Goal: Information Seeking & Learning: Learn about a topic

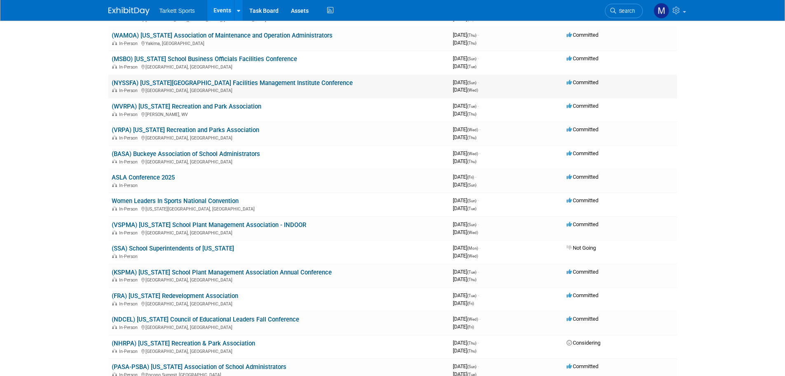
scroll to position [247, 0]
click at [189, 154] on link "(BASA) Buckeye Association of School Administrators" at bounding box center [186, 153] width 148 height 7
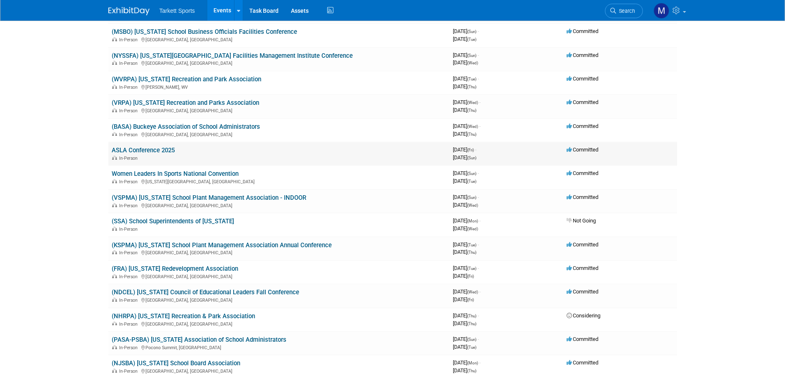
scroll to position [289, 0]
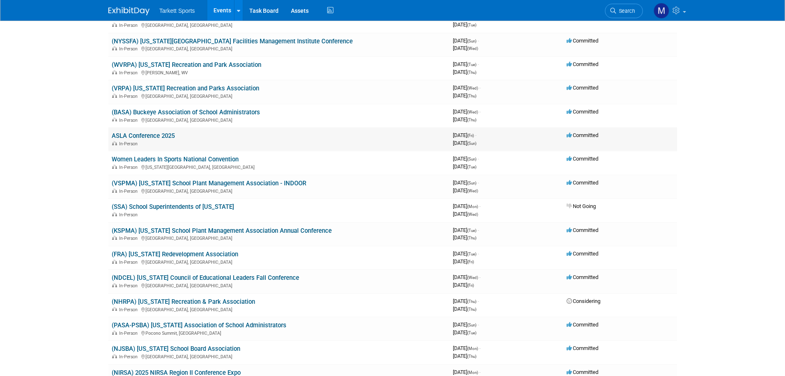
click at [165, 135] on link "ASLA Conference 2025" at bounding box center [143, 135] width 63 height 7
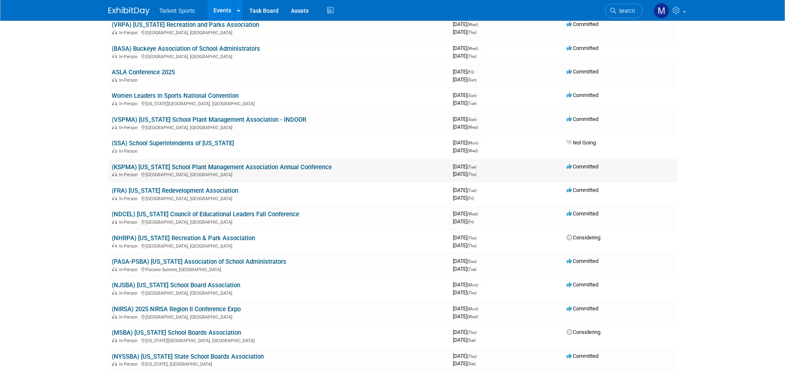
scroll to position [371, 0]
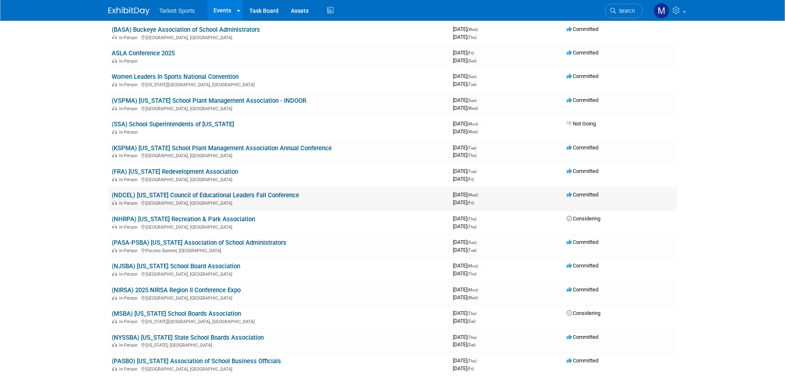
click at [193, 197] on link "(NDCEL) [US_STATE] Council of Educational Leaders Fall Conference" at bounding box center [206, 194] width 188 height 7
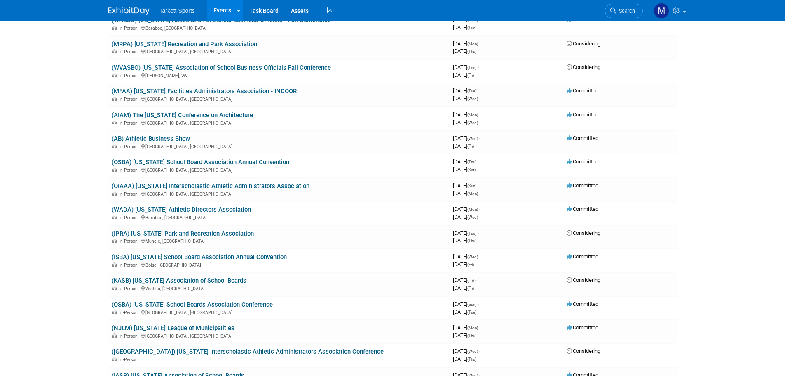
scroll to position [866, 0]
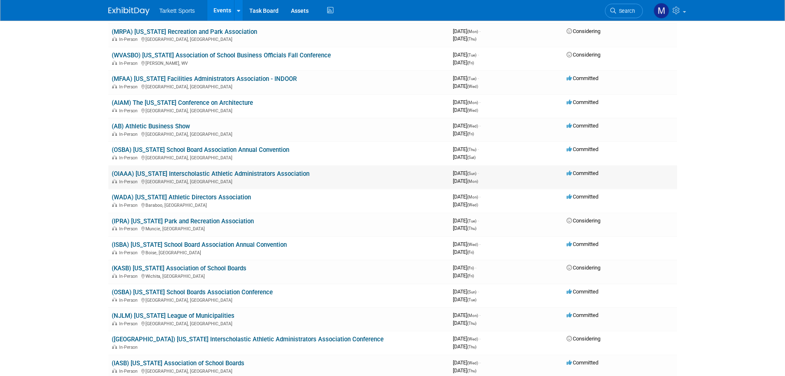
click at [214, 173] on link "(OIAAA) [US_STATE] Interscholastic Athletic Administrators Association" at bounding box center [211, 173] width 198 height 7
click at [219, 199] on link "(WADA) [US_STATE] Athletic Directors Association" at bounding box center [181, 196] width 139 height 7
click at [226, 223] on link "(IPRA) [US_STATE] Park and Recreation Association" at bounding box center [183, 220] width 142 height 7
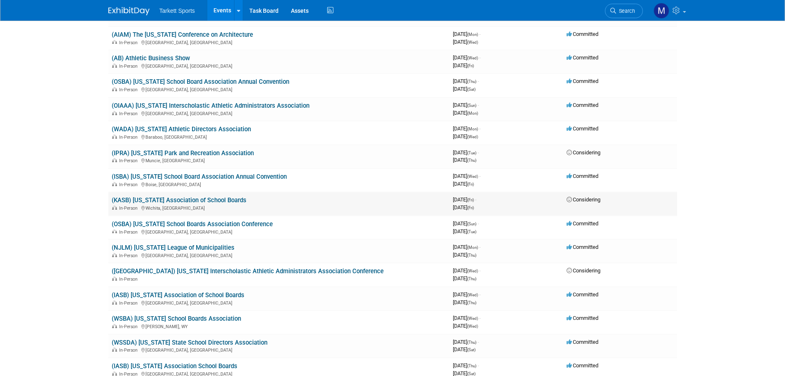
scroll to position [948, 0]
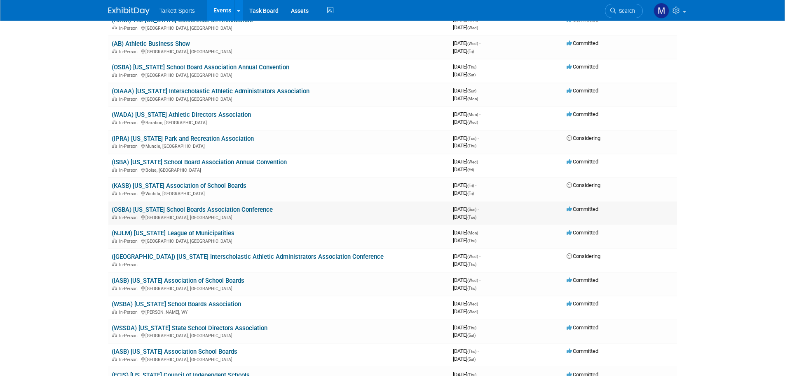
click at [227, 210] on link "(OSBA) [US_STATE] School Boards Association Conference" at bounding box center [192, 209] width 161 height 7
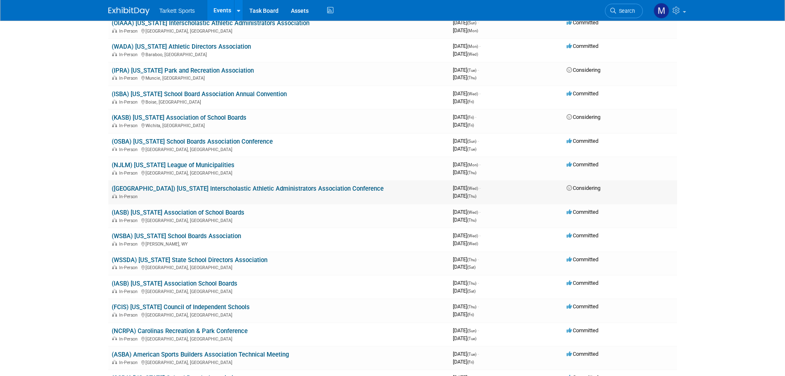
scroll to position [1031, 0]
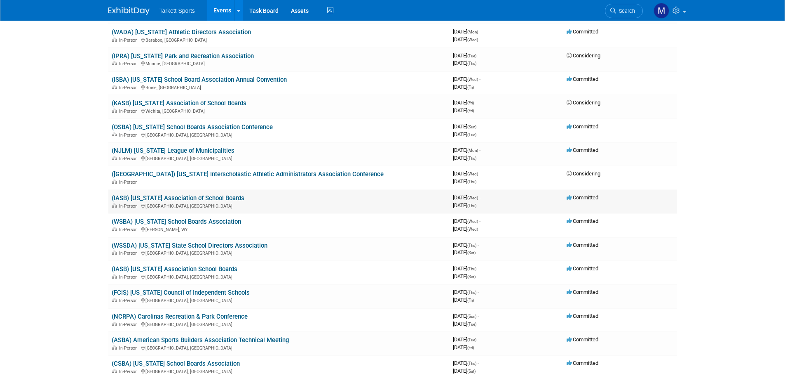
click at [216, 200] on link "(IASB) [US_STATE] Association of School Boards" at bounding box center [178, 197] width 133 height 7
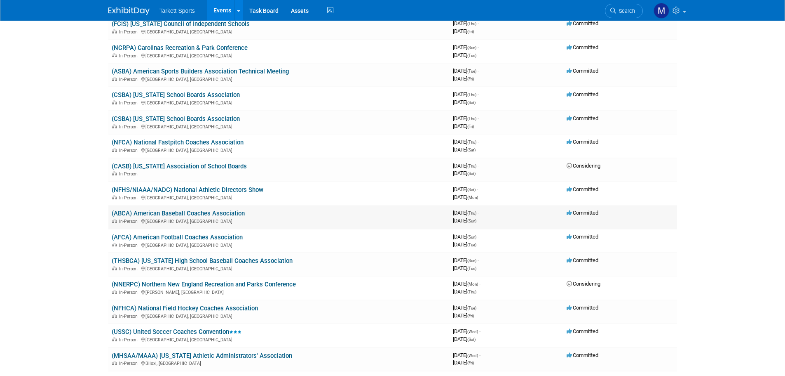
scroll to position [1319, 0]
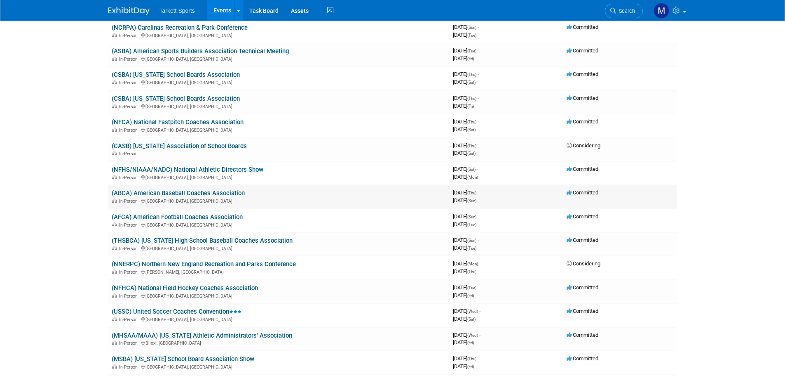
click at [220, 195] on link "(ABCA) American Baseball Coaches Association" at bounding box center [178, 192] width 133 height 7
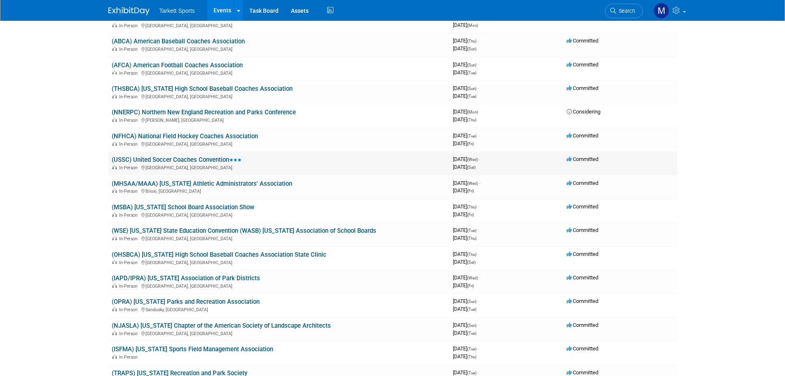
scroll to position [1484, 0]
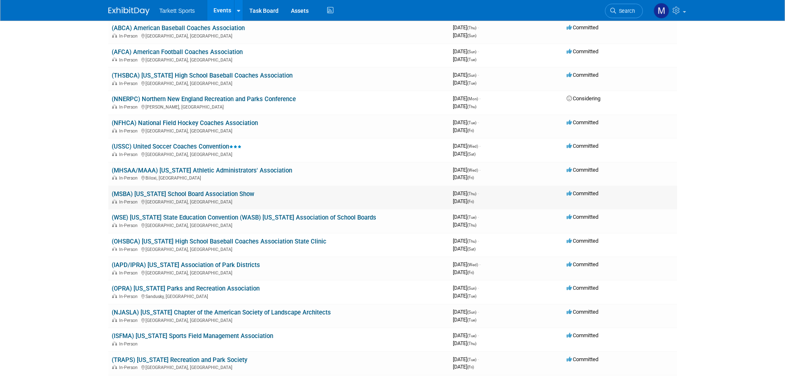
click at [216, 195] on link "(MSBA) Minnesota School Board Association Show" at bounding box center [183, 193] width 143 height 7
click at [214, 244] on link "(OHSBCA) Ohio High School Baseball Coaches Association State Clinic" at bounding box center [219, 240] width 215 height 7
click at [223, 264] on link "(IAPD/IPRA) Illinois Association of Park Districts" at bounding box center [186, 264] width 148 height 7
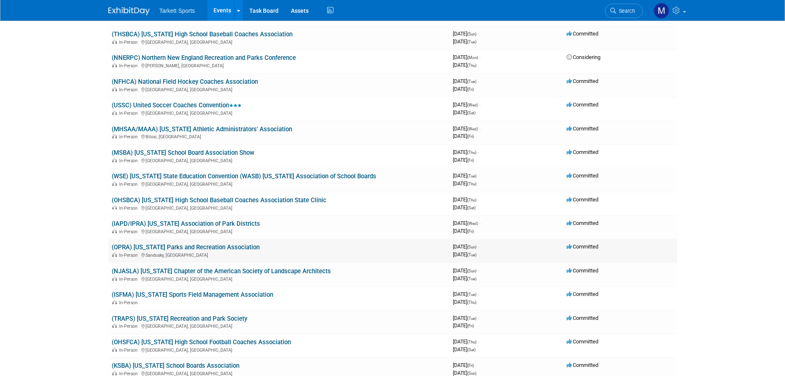
click at [212, 249] on link "(OPRA) Ohio Parks and Recreation Association" at bounding box center [186, 246] width 148 height 7
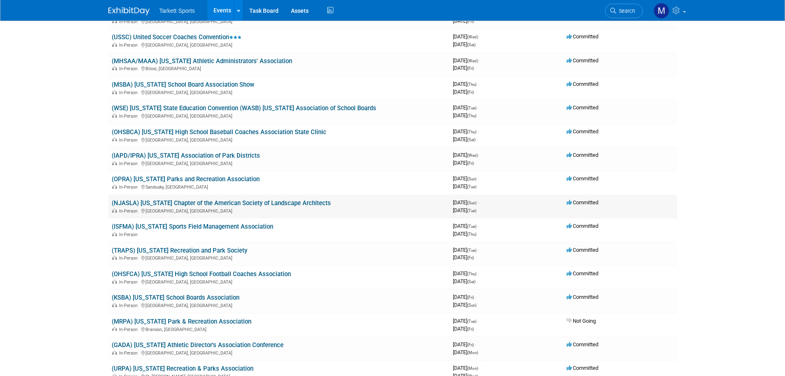
scroll to position [1608, 0]
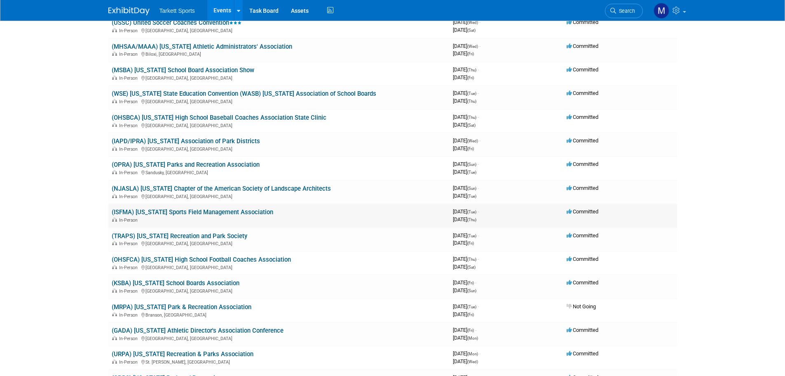
click at [236, 214] on link "(ISFMA) Iowa Sports Field Management Association" at bounding box center [193, 211] width 162 height 7
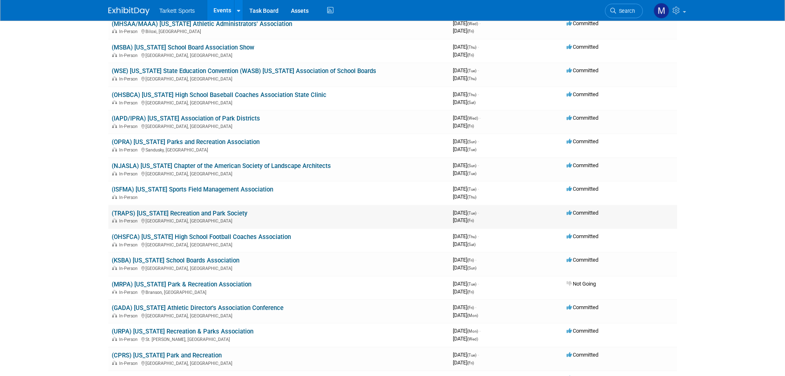
scroll to position [1649, 0]
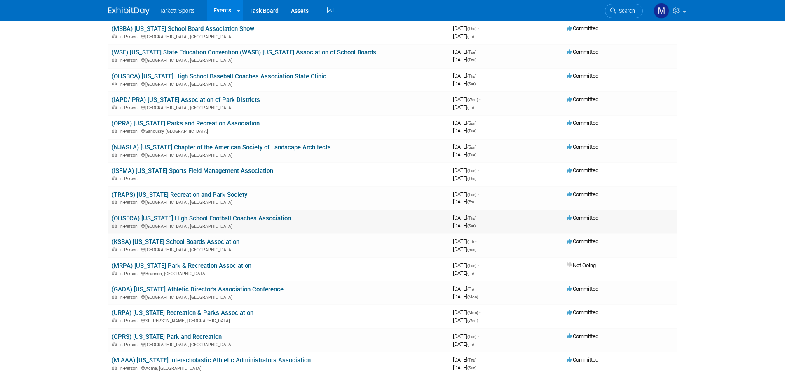
click at [224, 219] on link "(OHSFCA) Ohio High School Football Coaches Association" at bounding box center [201, 217] width 179 height 7
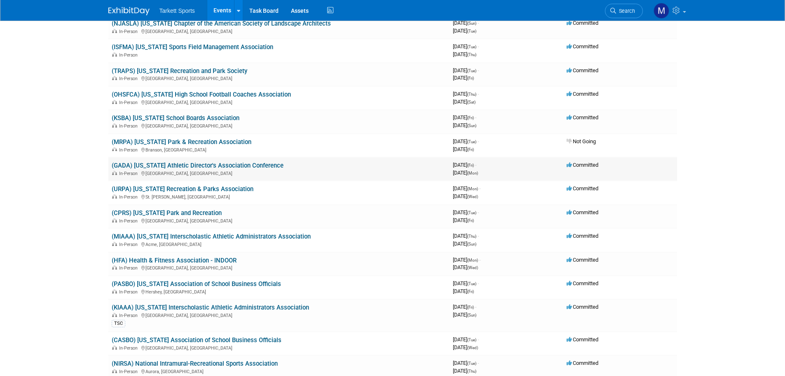
scroll to position [1814, 0]
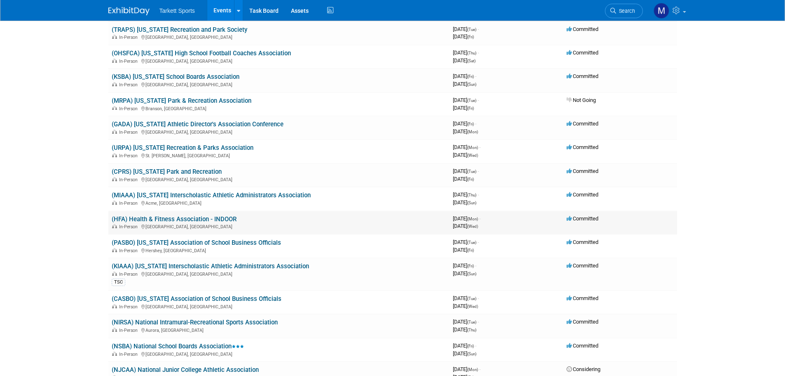
click at [219, 221] on link "(HFA) Health & Fitness Association - INDOOR" at bounding box center [174, 218] width 125 height 7
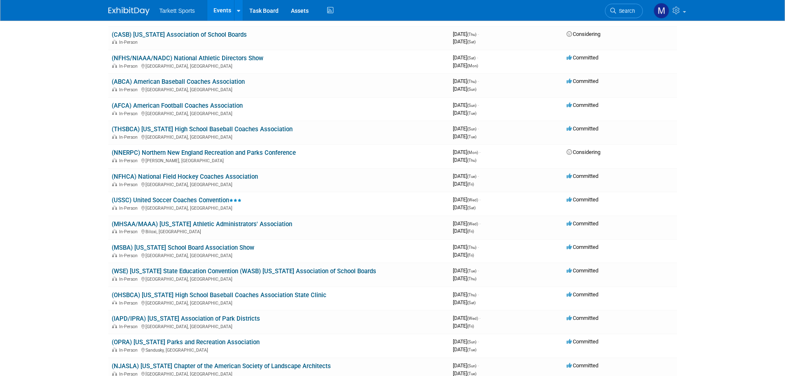
scroll to position [1443, 0]
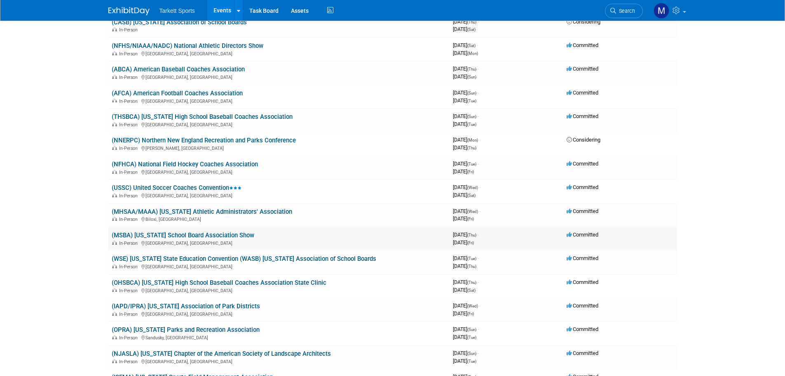
click at [207, 235] on link "(MSBA) [US_STATE] School Board Association Show" at bounding box center [183, 234] width 143 height 7
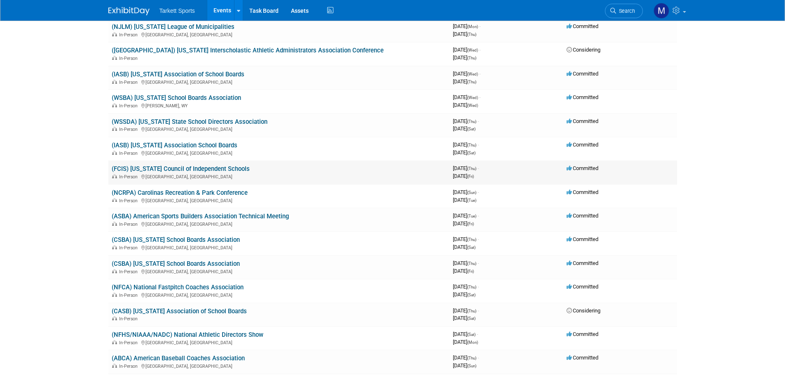
scroll to position [1113, 0]
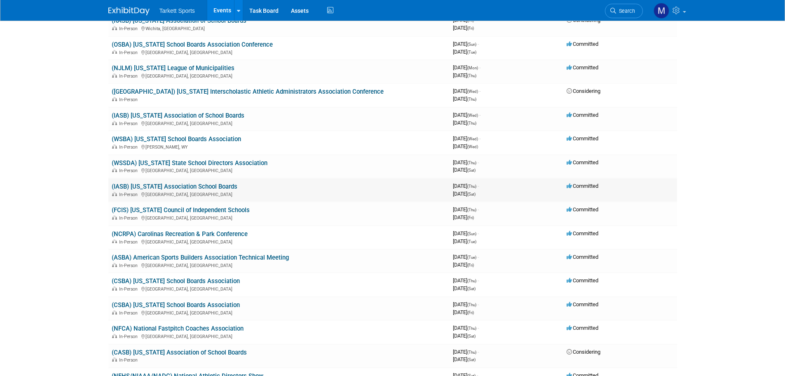
click at [203, 185] on link "(IASB) Illinois Association School Boards" at bounding box center [175, 186] width 126 height 7
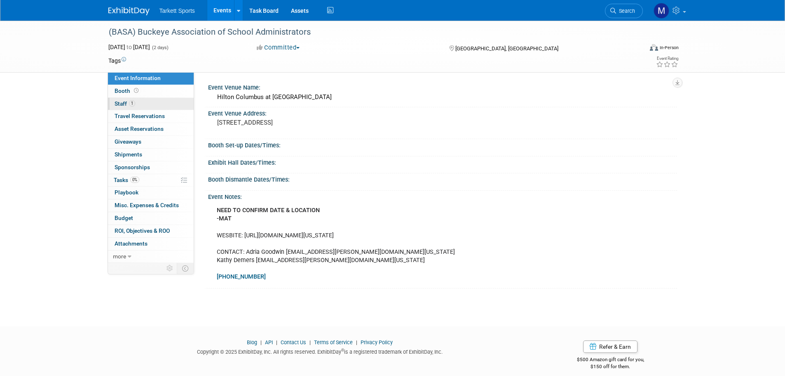
click at [172, 103] on link "1 Staff 1" at bounding box center [151, 104] width 86 height 12
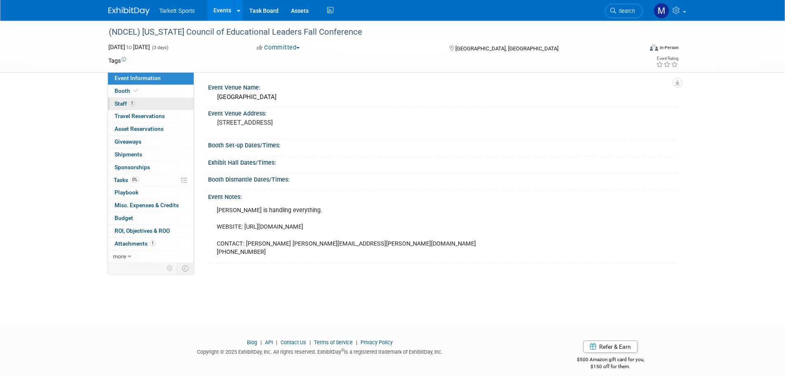
click at [155, 102] on link "1 Staff 1" at bounding box center [151, 104] width 86 height 12
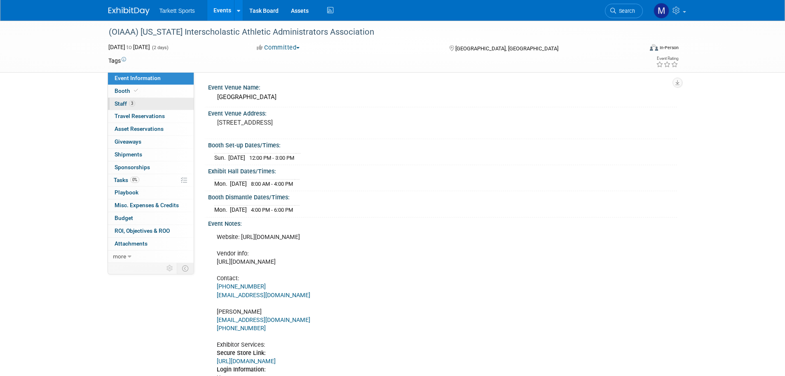
click at [174, 106] on link "3 Staff 3" at bounding box center [151, 104] width 86 height 12
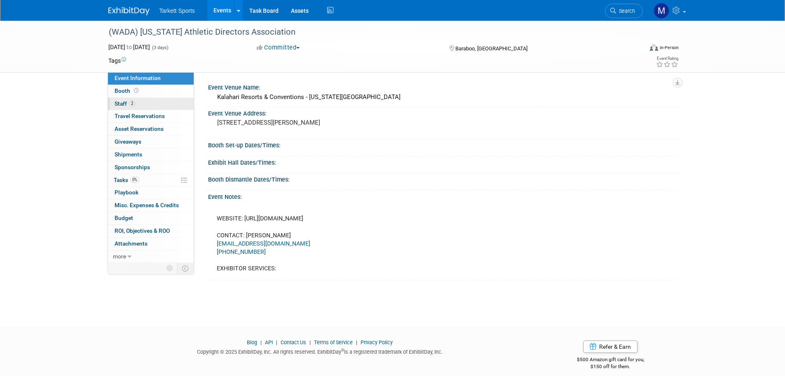
click at [150, 99] on link "2 Staff 2" at bounding box center [151, 104] width 86 height 12
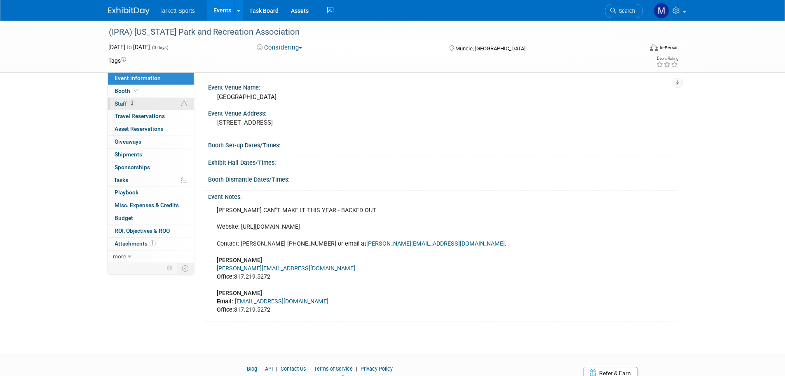
click link "3 Staff 3"
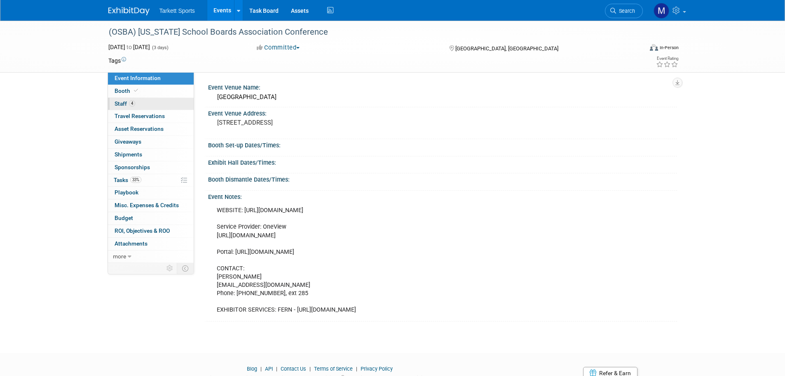
click at [149, 100] on link "4 Staff 4" at bounding box center [151, 104] width 86 height 12
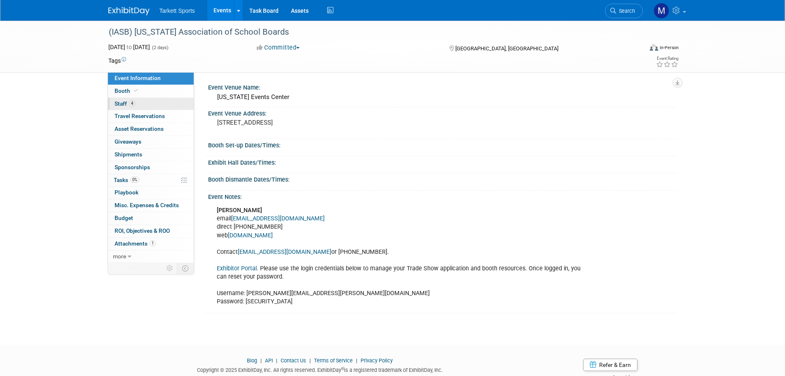
click at [164, 104] on link "4 Staff 4" at bounding box center [151, 104] width 86 height 12
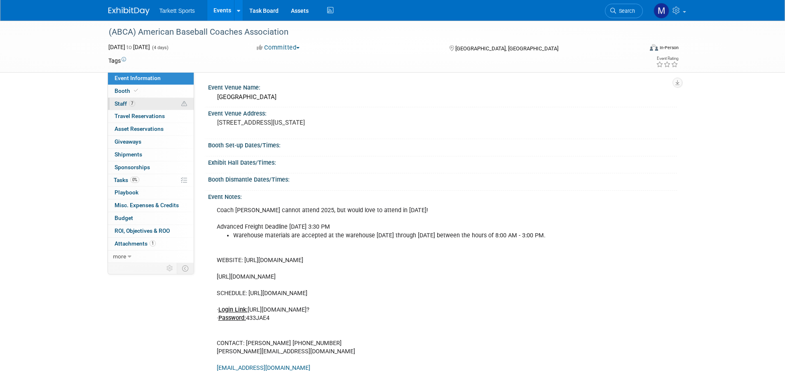
click at [153, 102] on link "7 Staff 7" at bounding box center [151, 104] width 86 height 12
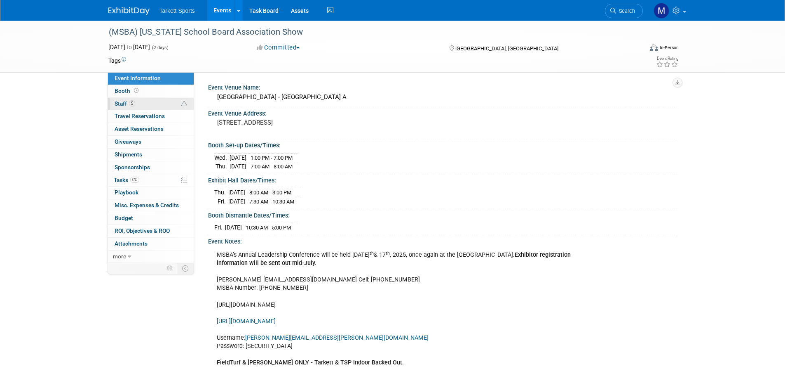
click at [149, 105] on link "5 Staff 5" at bounding box center [151, 104] width 86 height 12
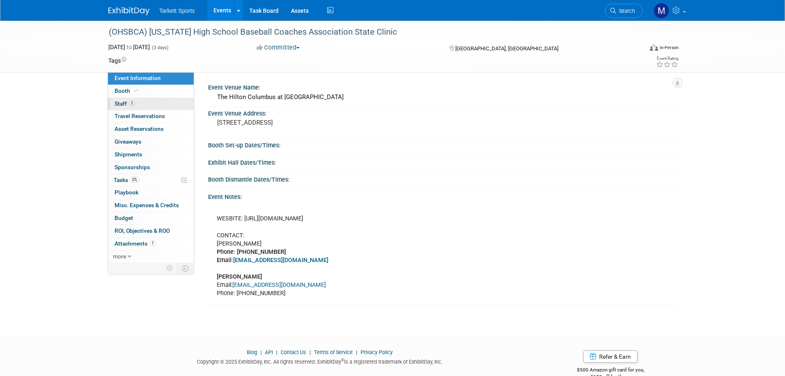
click at [160, 101] on link "1 Staff 1" at bounding box center [151, 104] width 86 height 12
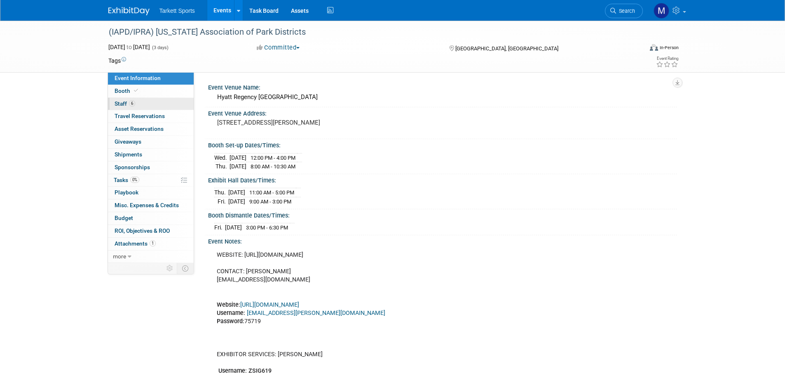
click at [176, 105] on link "6 Staff 6" at bounding box center [151, 104] width 86 height 12
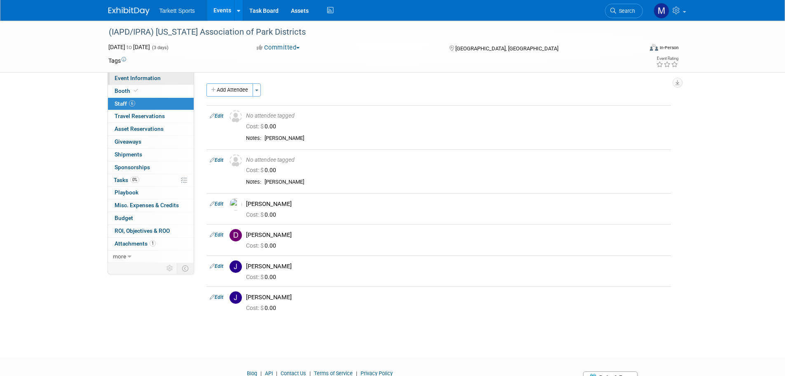
click at [153, 79] on span "Event Information" at bounding box center [138, 78] width 46 height 7
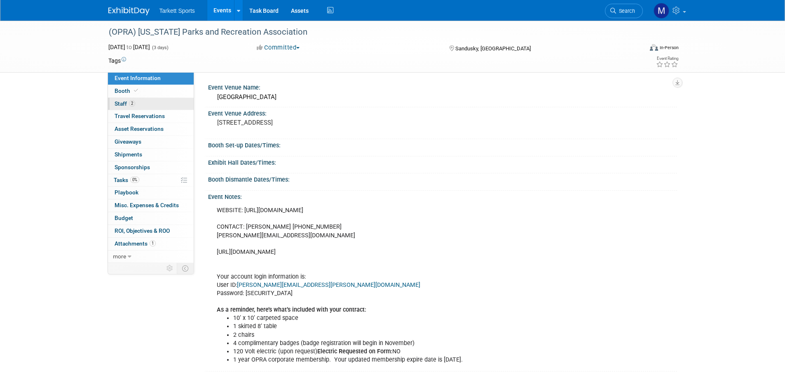
click at [166, 107] on link "2 Staff 2" at bounding box center [151, 104] width 86 height 12
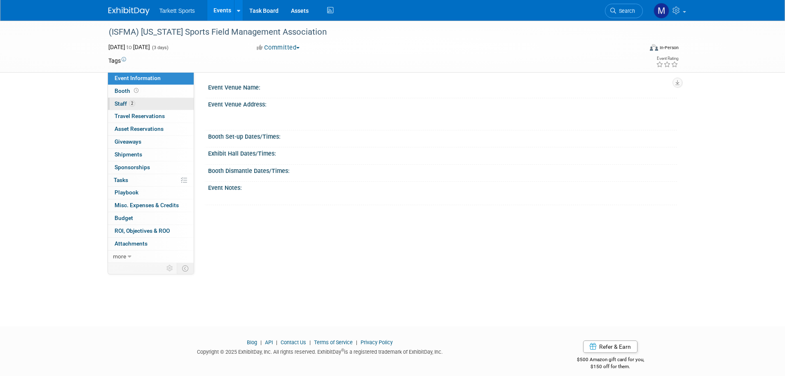
click at [163, 103] on link "2 Staff 2" at bounding box center [151, 104] width 86 height 12
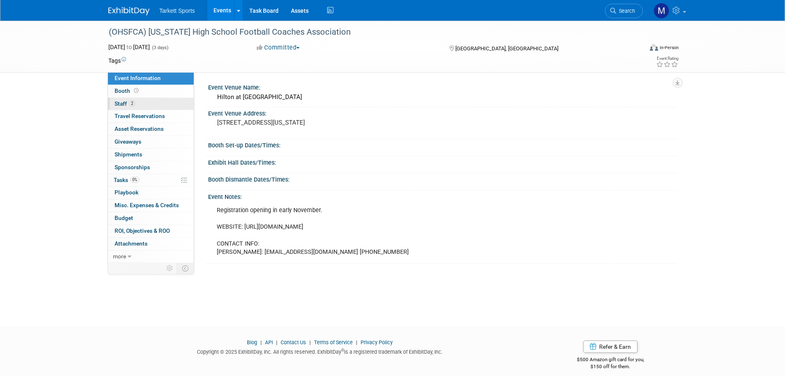
click at [151, 106] on link "2 Staff 2" at bounding box center [151, 104] width 86 height 12
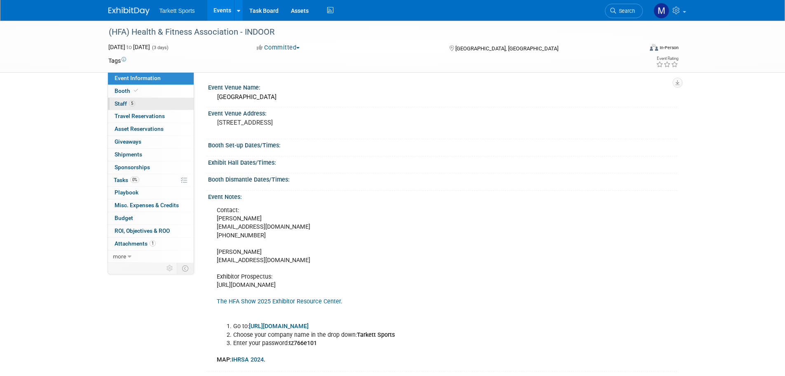
click at [147, 101] on link "5 Staff 5" at bounding box center [151, 104] width 86 height 12
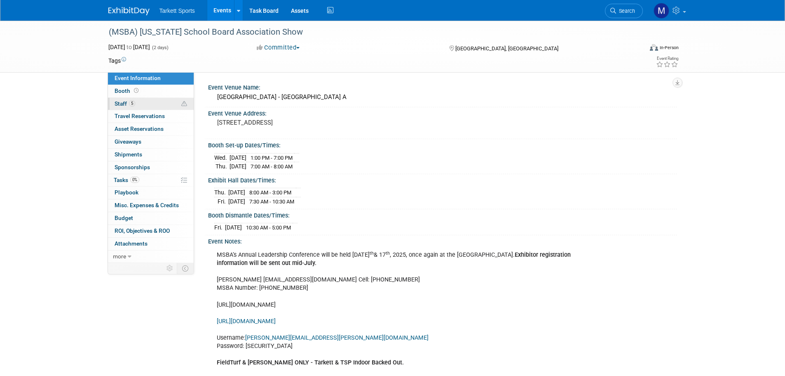
click at [169, 101] on link "5 Staff 5" at bounding box center [151, 104] width 86 height 12
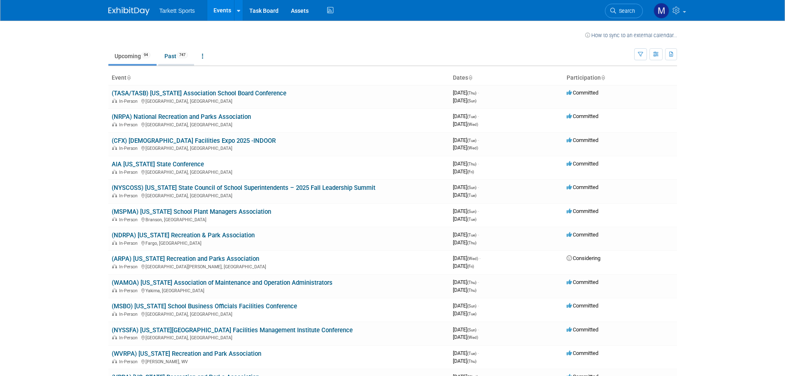
click at [173, 56] on link "Past 747" at bounding box center [176, 56] width 36 height 16
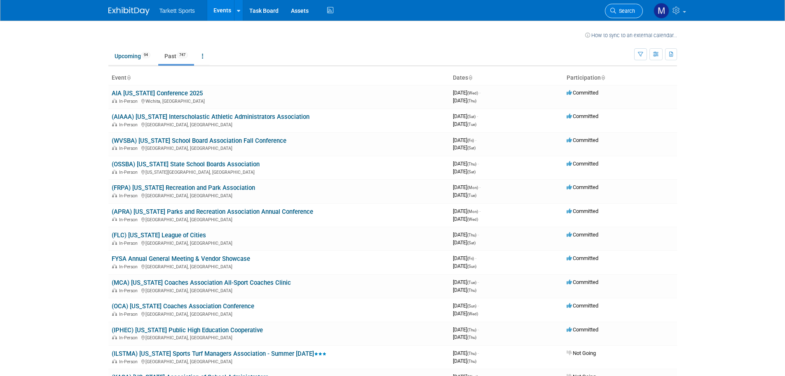
click at [618, 8] on span "Search" at bounding box center [625, 11] width 19 height 6
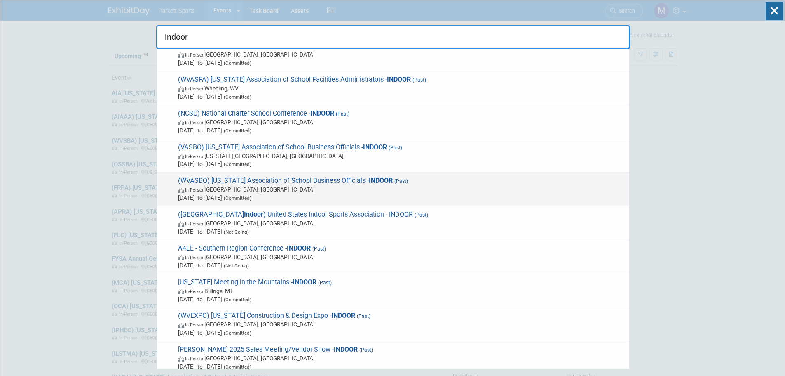
scroll to position [289, 0]
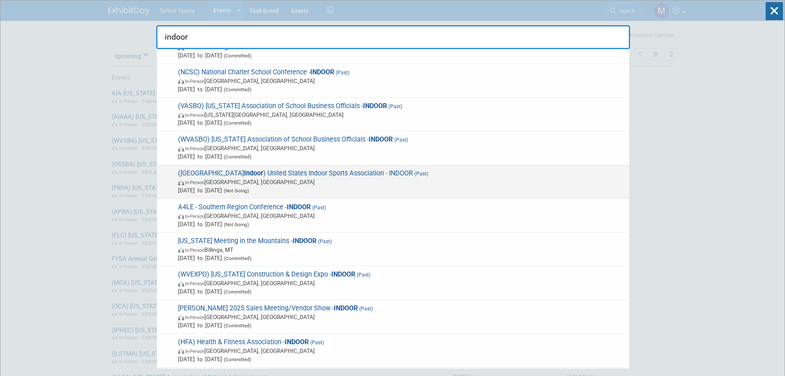
type input "indoor"
click at [341, 171] on span "(US Indoor ) United States Indoor Sports Association - INDOOR (Past) In-Person …" at bounding box center [401, 181] width 450 height 25
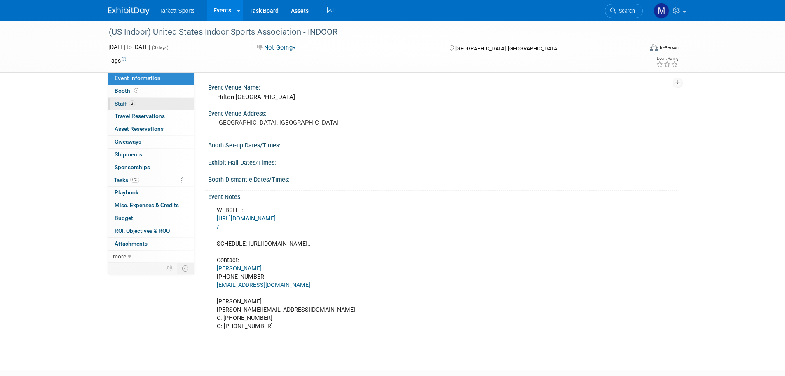
click at [171, 104] on link "2 Staff 2" at bounding box center [151, 104] width 86 height 12
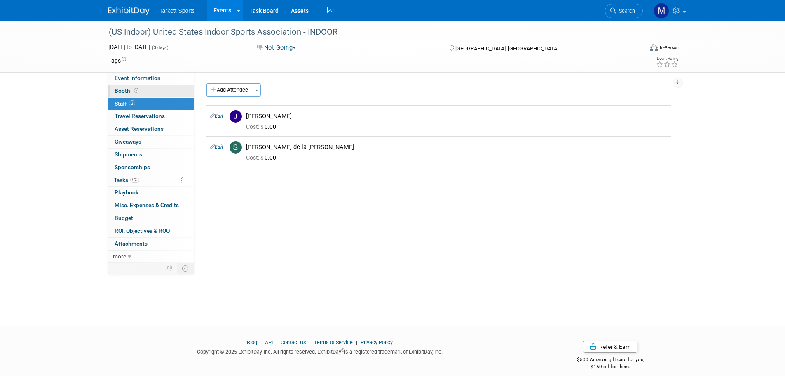
click at [162, 91] on link "Booth" at bounding box center [151, 91] width 86 height 12
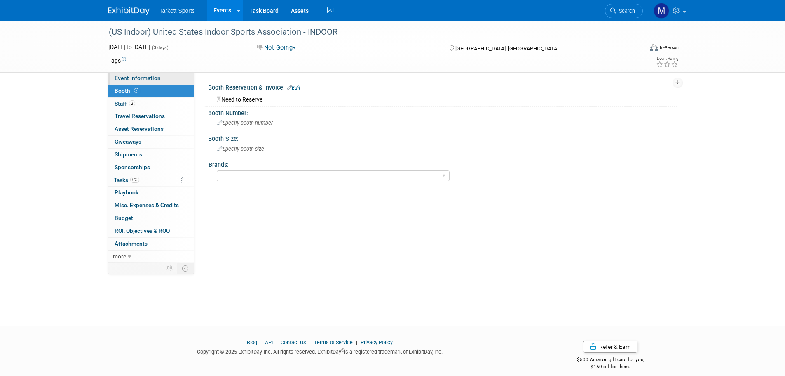
click at [165, 82] on link "Event Information" at bounding box center [151, 78] width 86 height 12
